Goal: Transaction & Acquisition: Purchase product/service

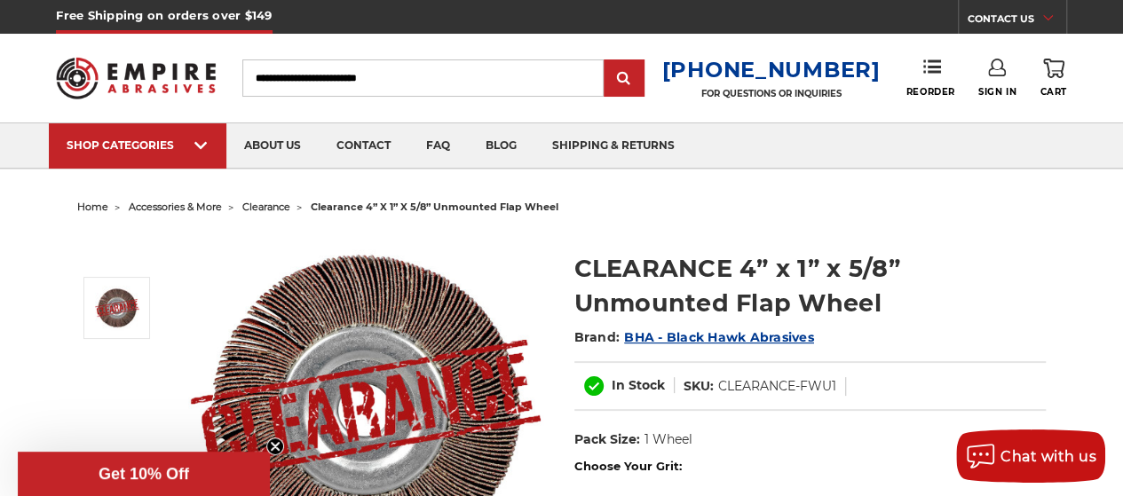
click at [405, 71] on input "Search" at bounding box center [422, 77] width 361 height 37
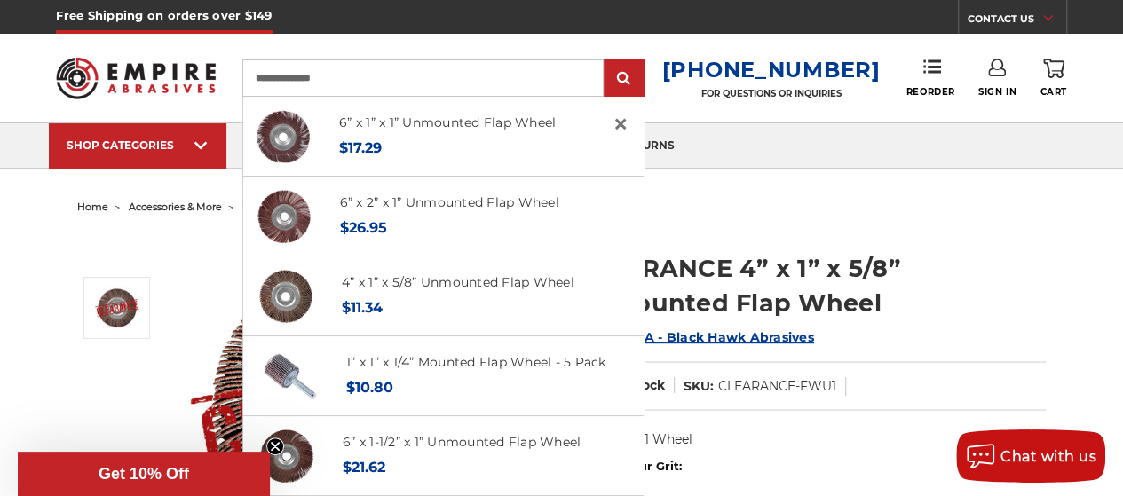
type input "**********"
click at [606, 61] on input "submit" at bounding box center [624, 79] width 36 height 36
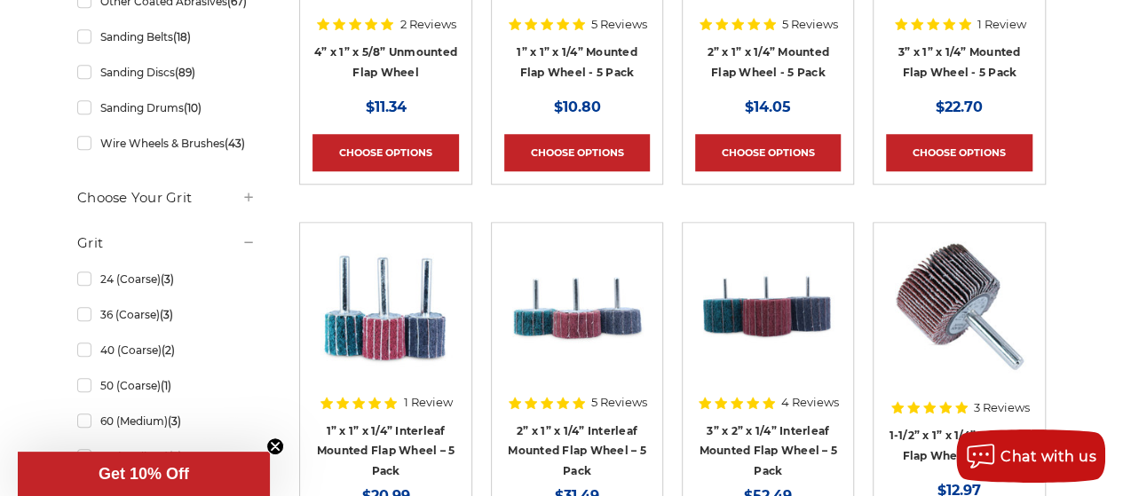
scroll to position [1182, 0]
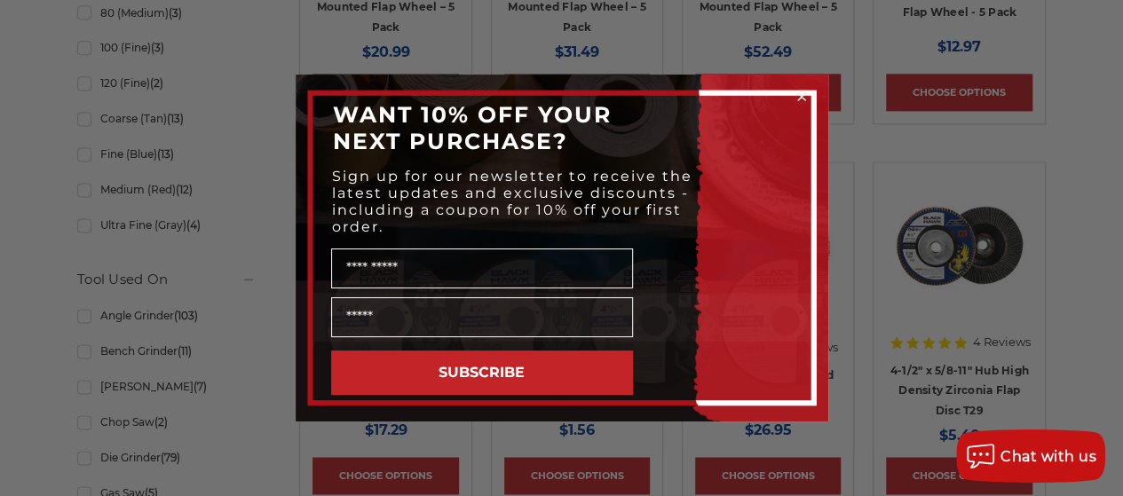
click at [804, 94] on circle "Close dialog" at bounding box center [801, 97] width 17 height 17
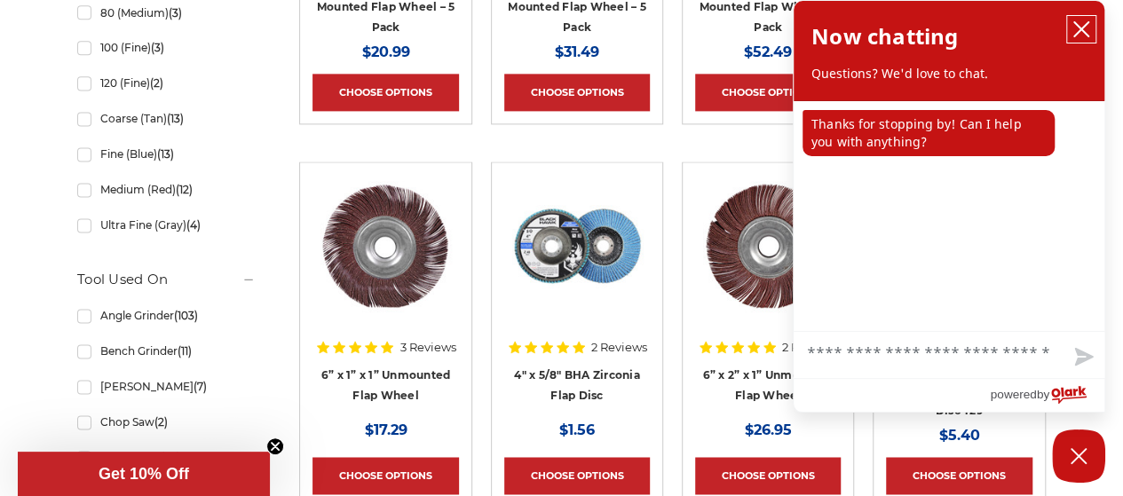
click at [1080, 25] on icon "close chatbox" at bounding box center [1081, 29] width 18 height 18
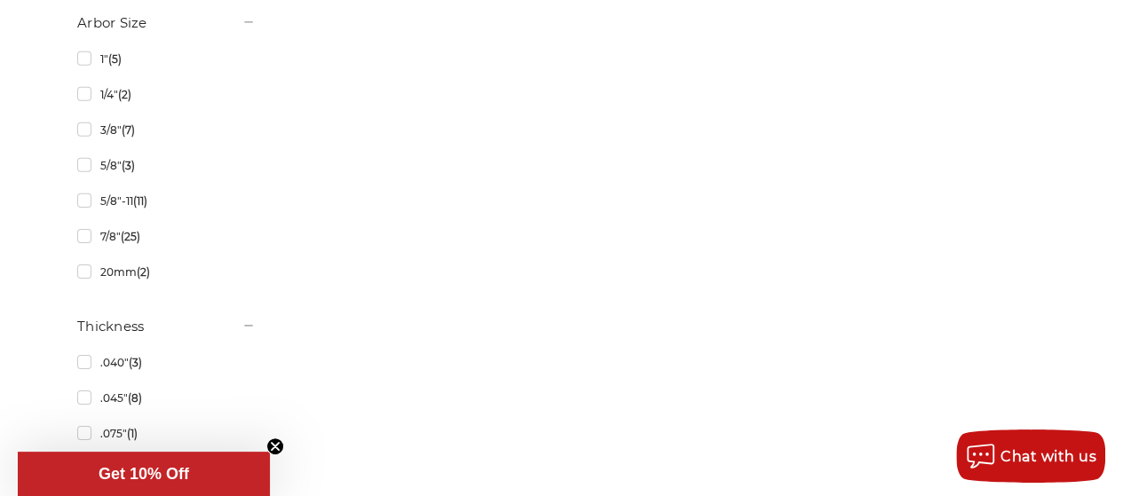
scroll to position [2752, 0]
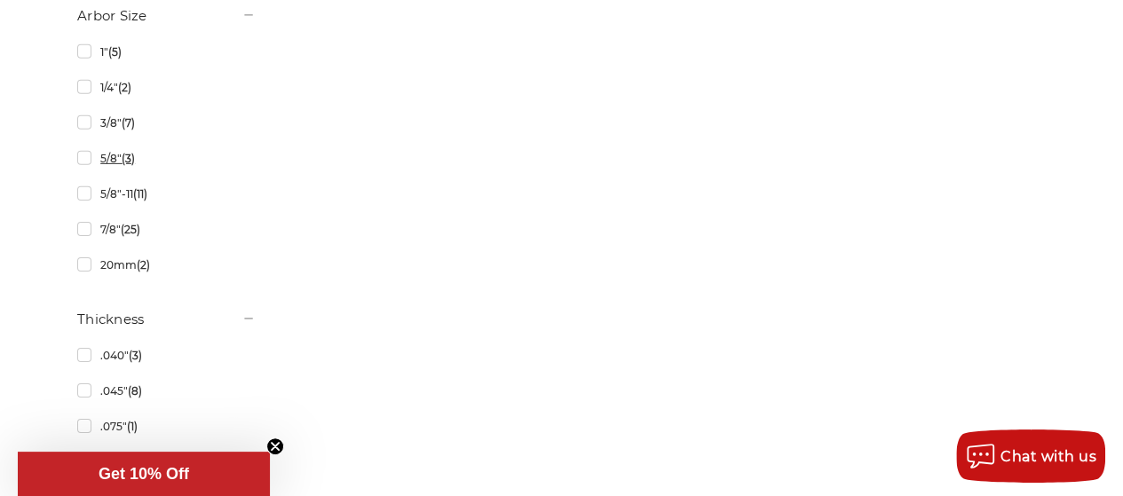
click at [87, 162] on link "5/8" (3)" at bounding box center [166, 158] width 178 height 31
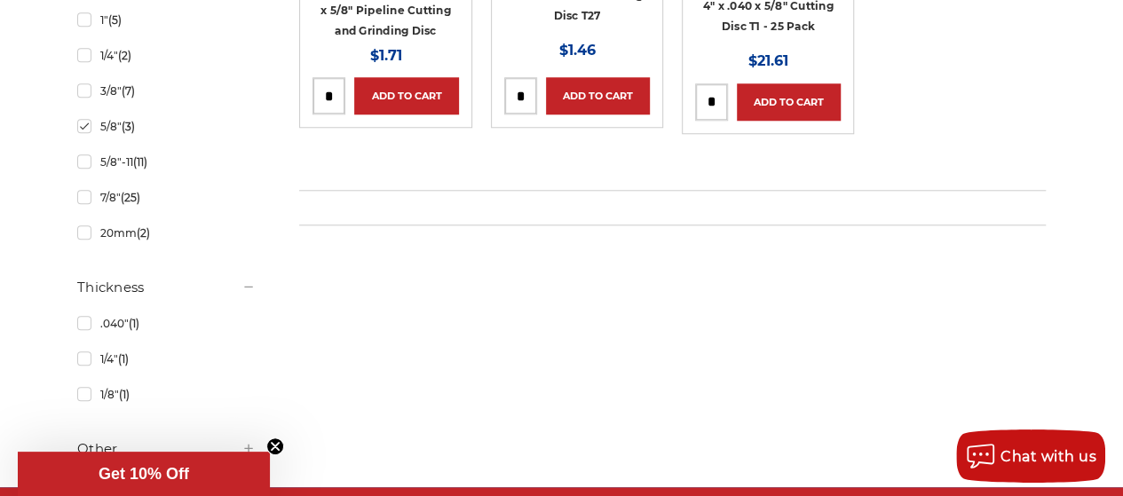
scroll to position [533, 0]
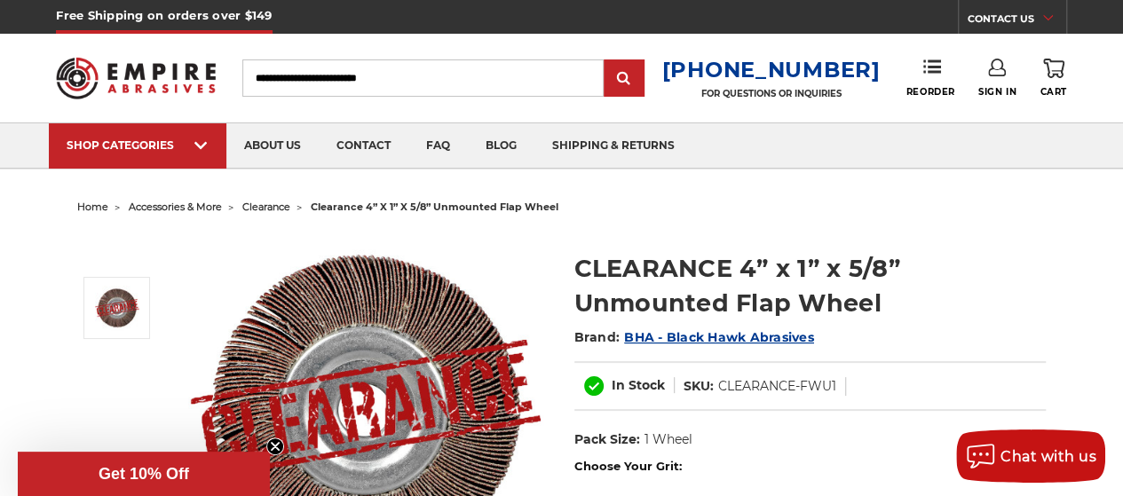
click at [423, 77] on input "Search" at bounding box center [422, 77] width 361 height 37
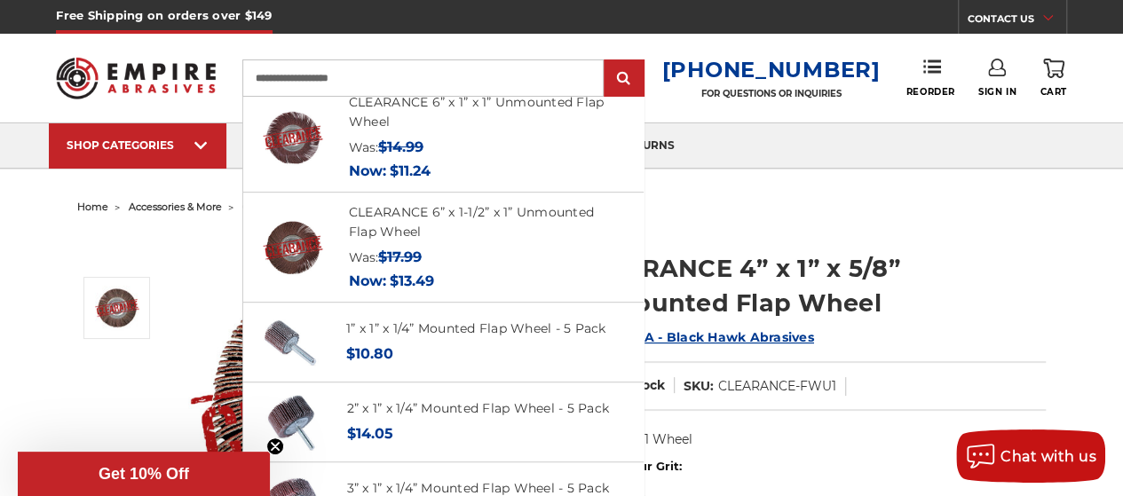
scroll to position [799, 0]
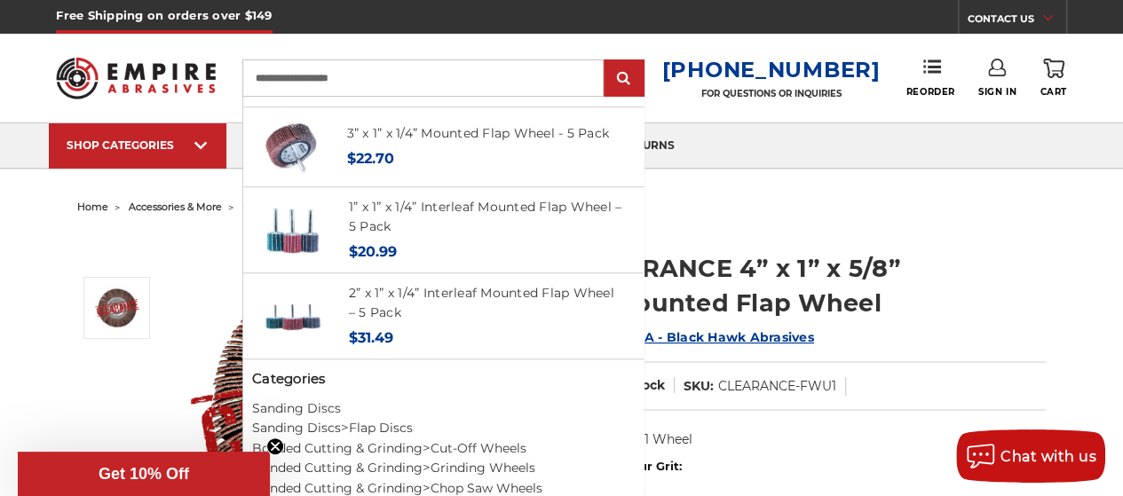
type input "**********"
